Goal: Transaction & Acquisition: Obtain resource

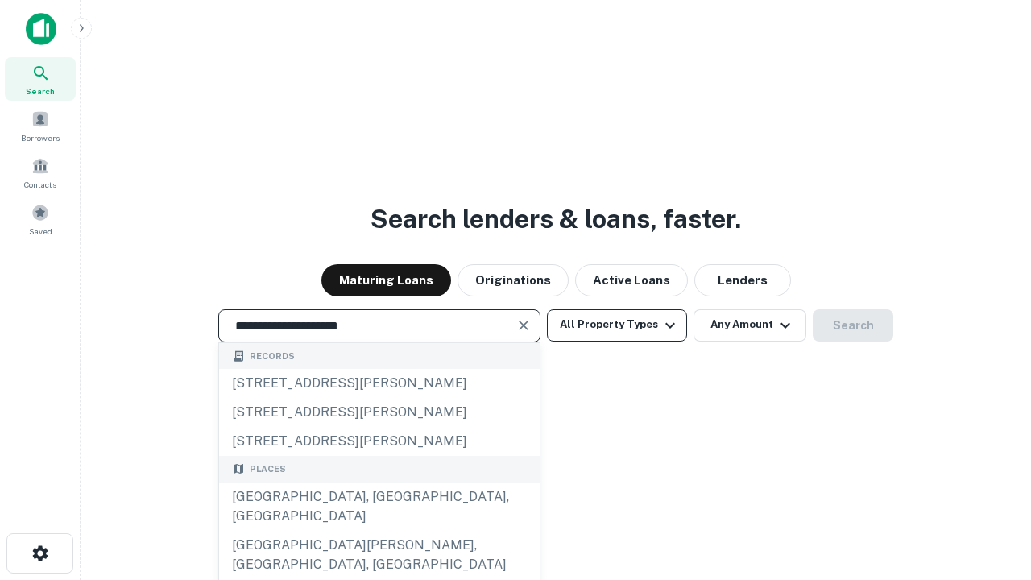
click at [379, 531] on div "[GEOGRAPHIC_DATA], [GEOGRAPHIC_DATA], [GEOGRAPHIC_DATA]" at bounding box center [379, 507] width 321 height 48
type input "**********"
click at [617, 325] on button "All Property Types" at bounding box center [617, 325] width 140 height 32
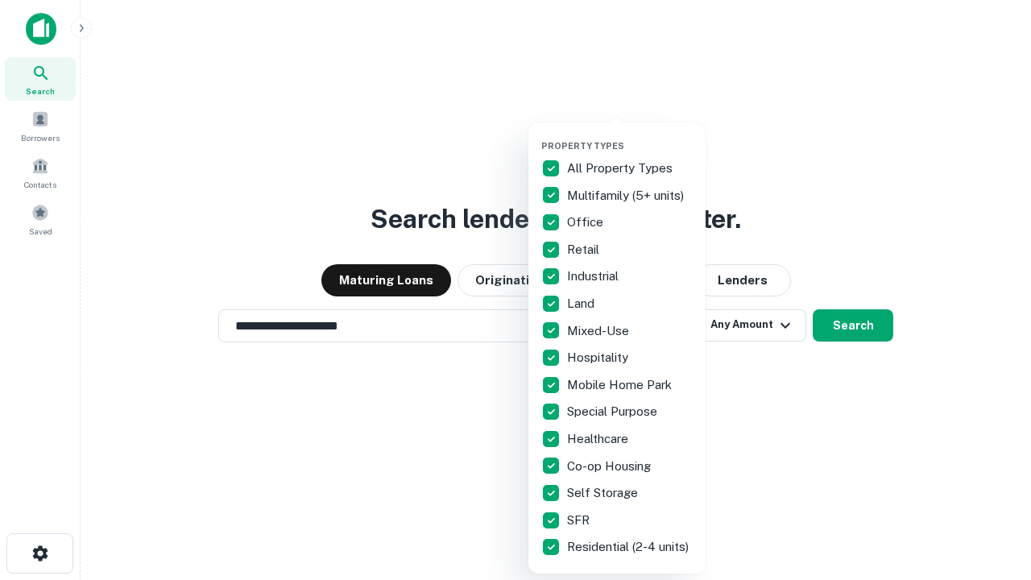
click at [630, 135] on button "button" at bounding box center [629, 135] width 177 height 1
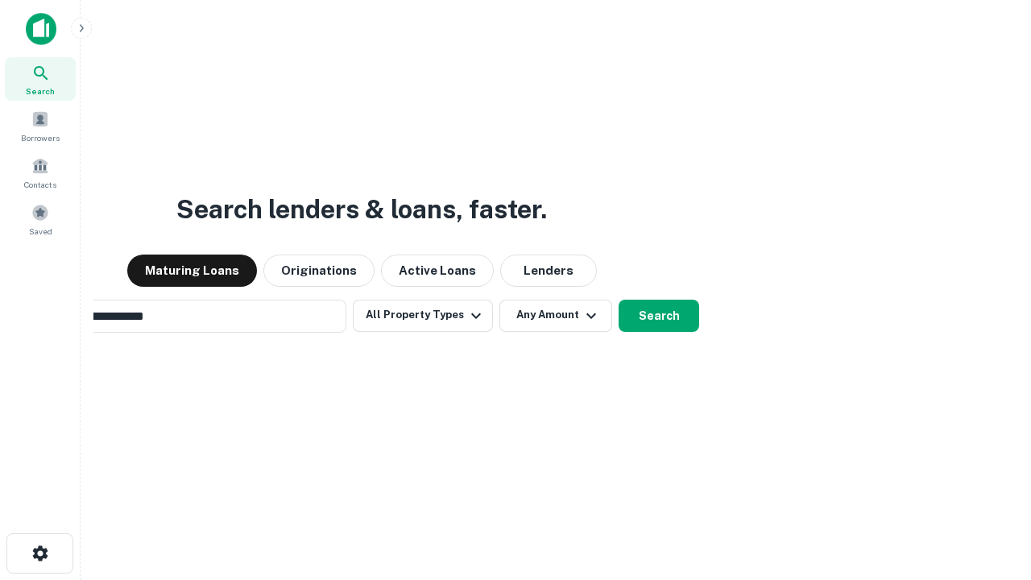
scroll to position [25, 0]
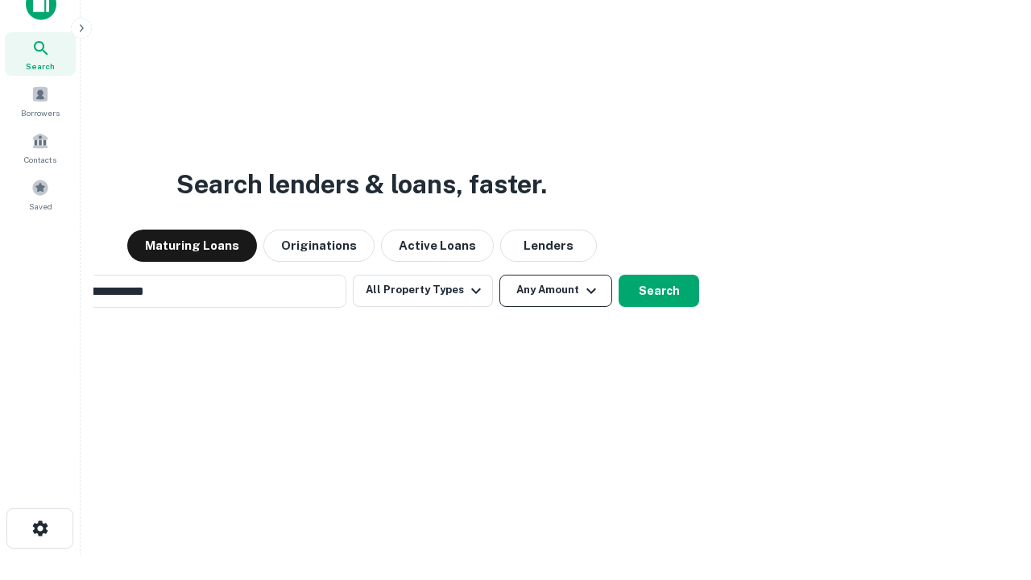
click at [499, 275] on button "Any Amount" at bounding box center [555, 291] width 113 height 32
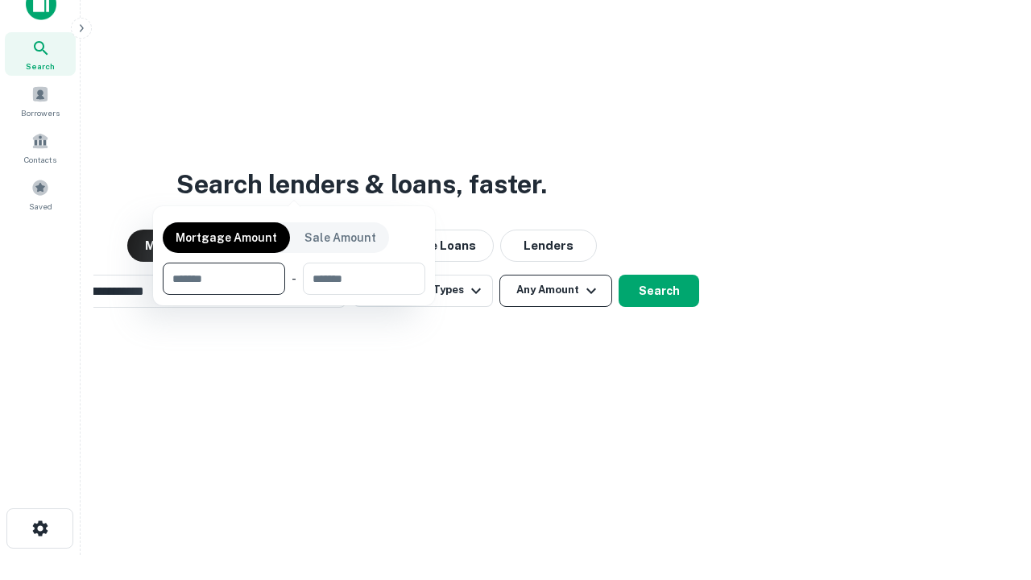
scroll to position [26, 0]
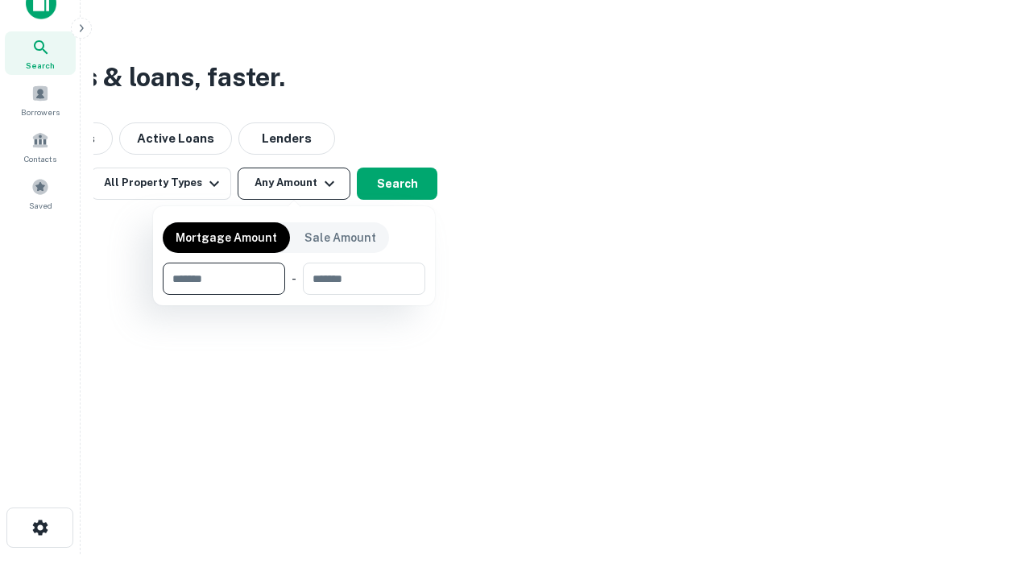
type input "*******"
click at [294, 295] on button "button" at bounding box center [294, 295] width 263 height 1
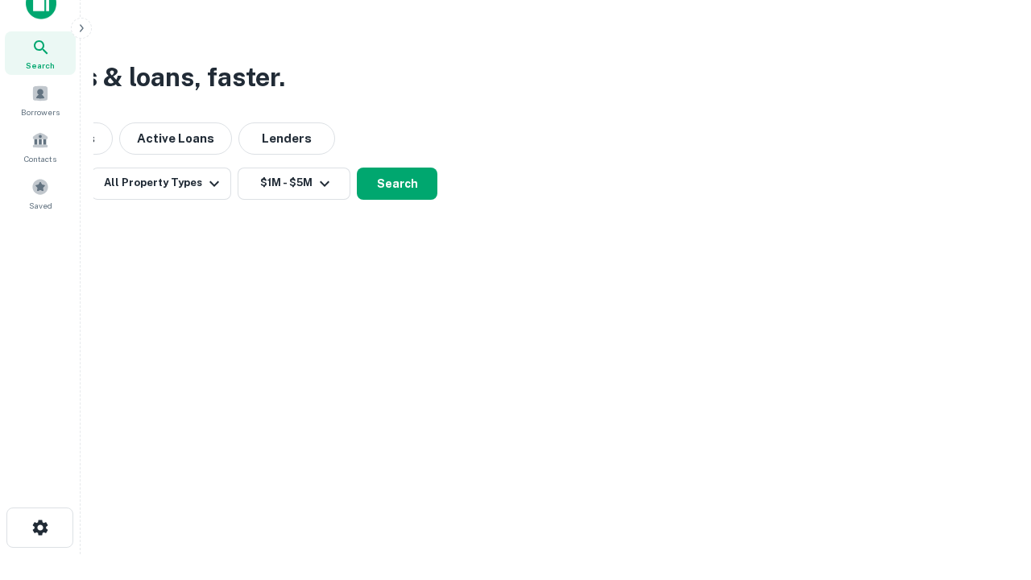
scroll to position [25, 0]
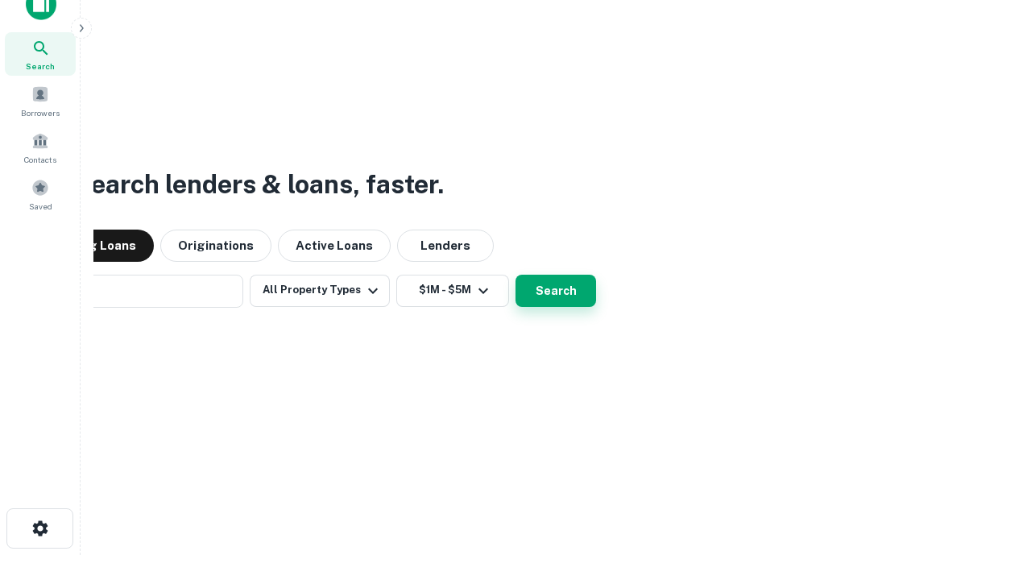
click at [516, 275] on button "Search" at bounding box center [556, 291] width 81 height 32
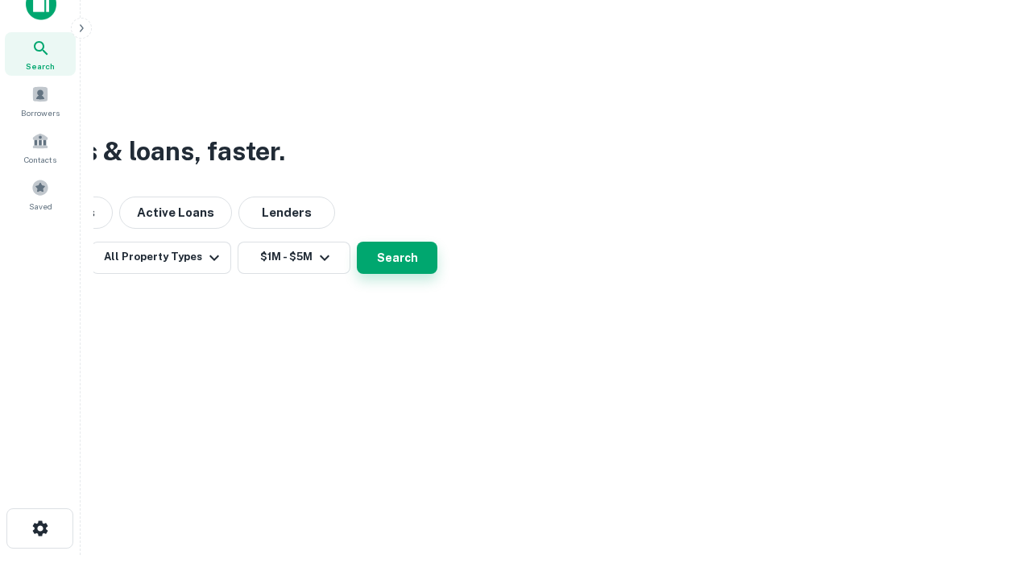
scroll to position [26, 0]
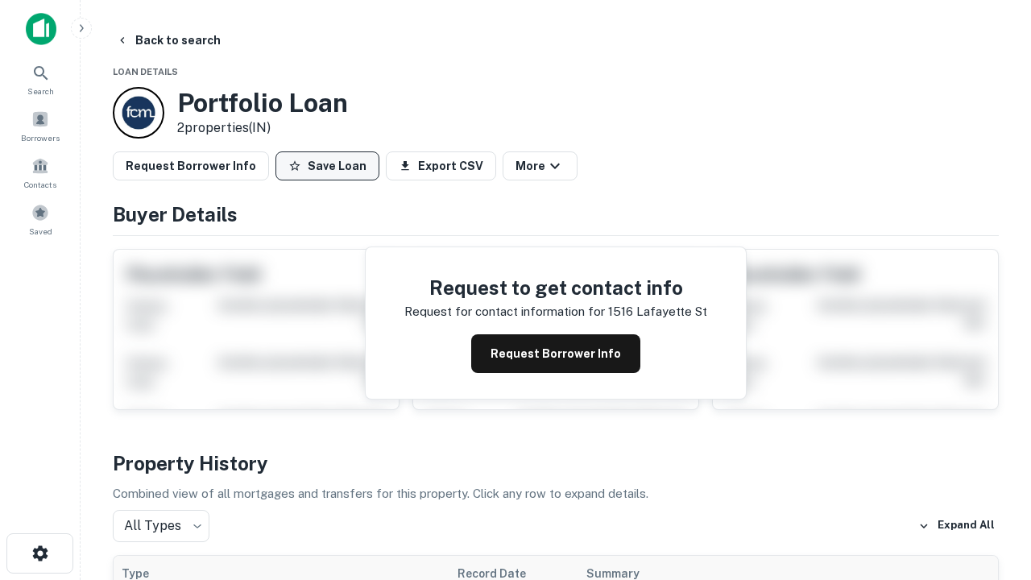
click at [327, 166] on button "Save Loan" at bounding box center [328, 165] width 104 height 29
click at [331, 166] on button "Save Loan" at bounding box center [328, 165] width 104 height 29
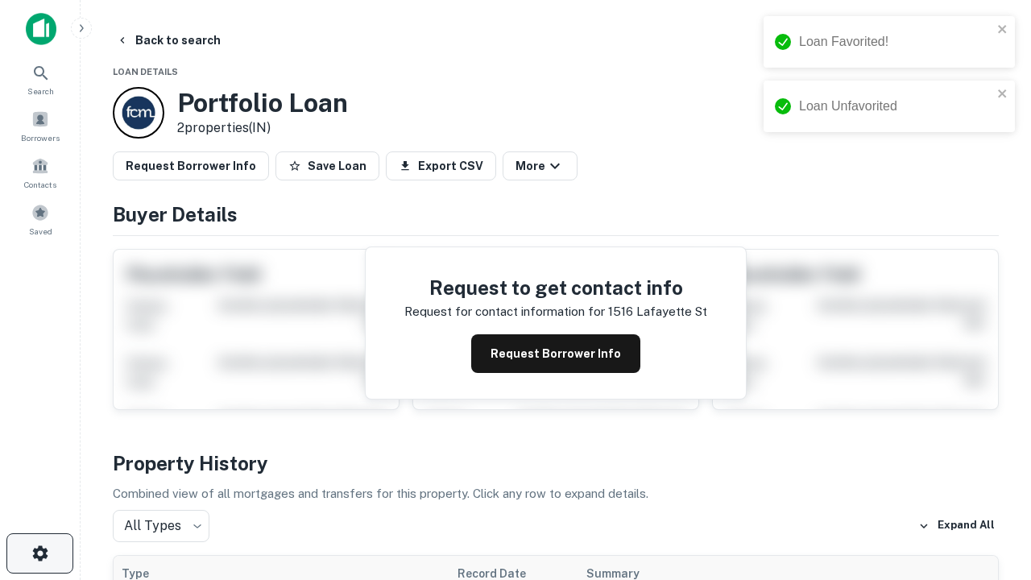
click at [39, 553] on icon "button" at bounding box center [40, 553] width 19 height 19
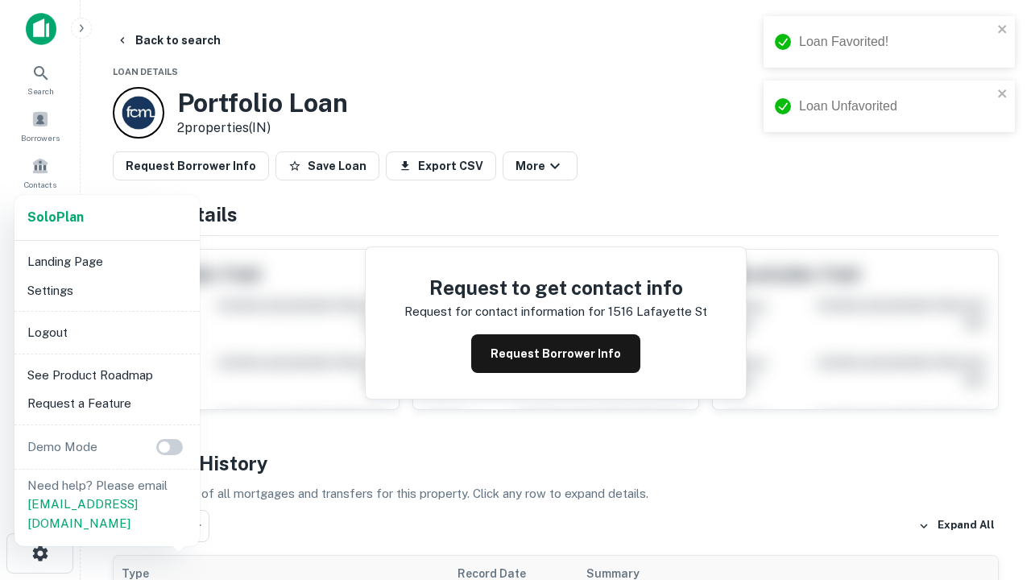
click at [106, 332] on li "Logout" at bounding box center [107, 332] width 172 height 29
